Goal: Information Seeking & Learning: Learn about a topic

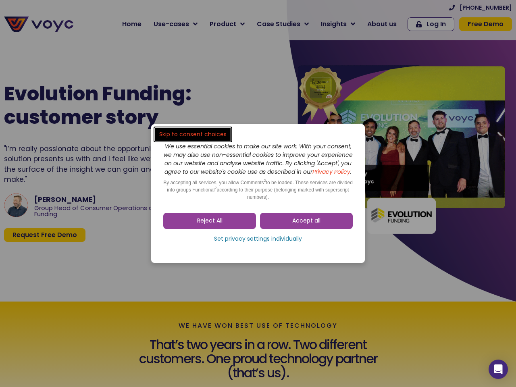
click at [306, 225] on span "Accept all" at bounding box center [306, 221] width 28 height 8
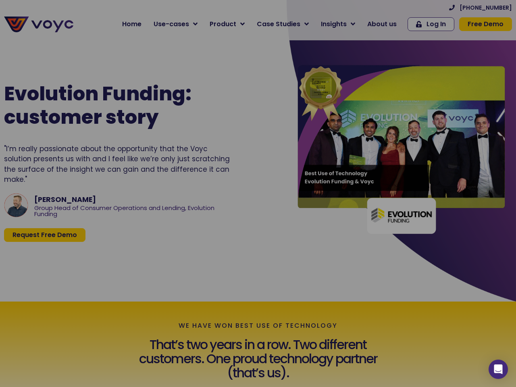
click at [210, 225] on div at bounding box center [258, 193] width 516 height 387
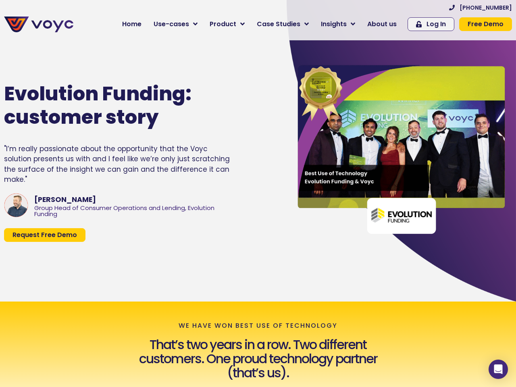
click at [258, 243] on div "Evolution Funding: customer story "I’m really passionate about the opportunity …" at bounding box center [139, 162] width 279 height 215
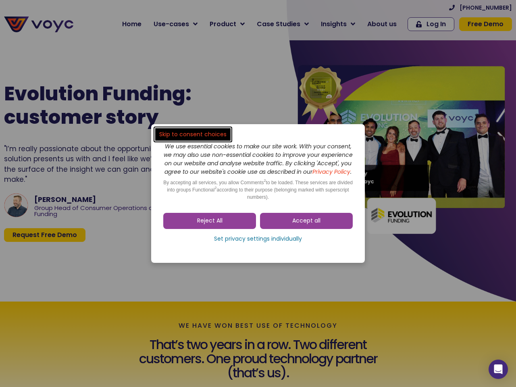
click at [306, 225] on span "Accept all" at bounding box center [306, 221] width 28 height 8
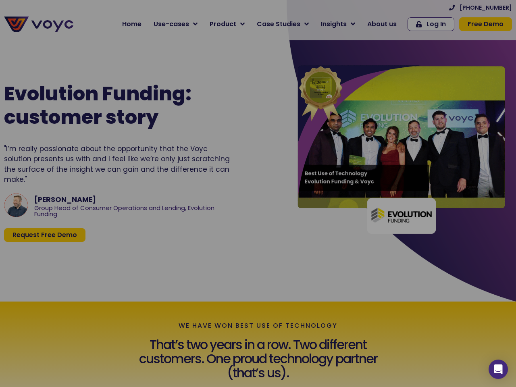
click at [210, 225] on div at bounding box center [258, 193] width 516 height 387
click at [258, 243] on div at bounding box center [258, 193] width 516 height 387
